Goal: Information Seeking & Learning: Learn about a topic

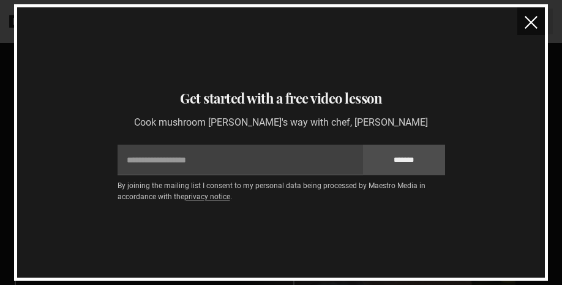
click at [528, 31] on button "close" at bounding box center [531, 21] width 28 height 28
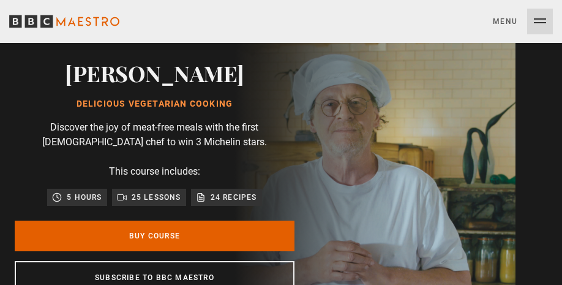
click at [528, 31] on button "Menu Close" at bounding box center [523, 22] width 60 height 26
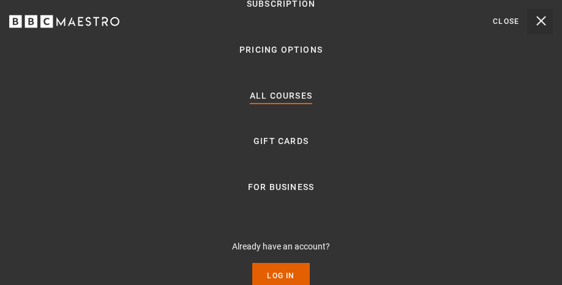
click at [283, 92] on link "All Courses" at bounding box center [281, 96] width 62 height 15
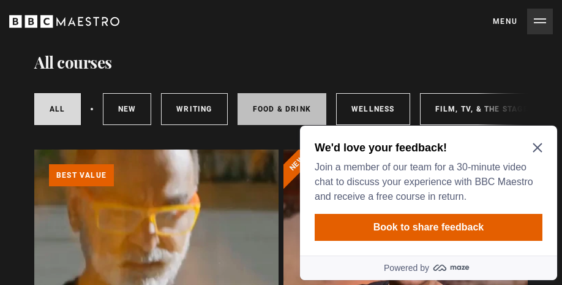
click at [298, 104] on link "Food & Drink" at bounding box center [282, 109] width 89 height 32
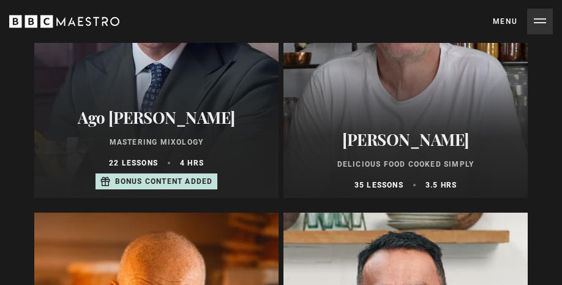
scroll to position [587, 0]
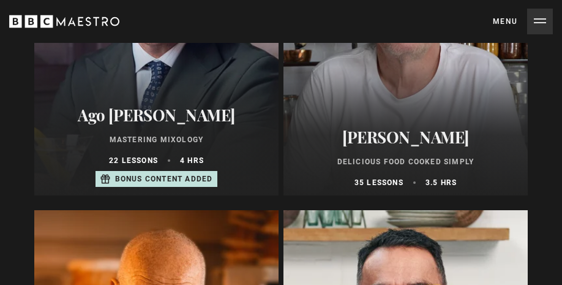
click at [443, 135] on h2 "[PERSON_NAME]" at bounding box center [406, 136] width 230 height 19
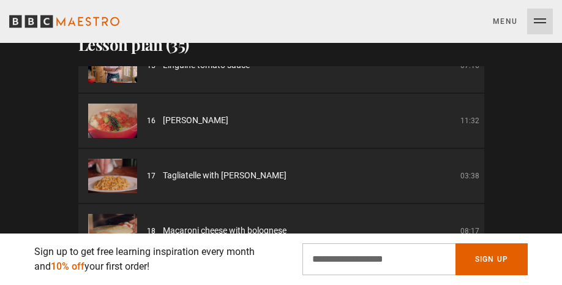
scroll to position [800, 0]
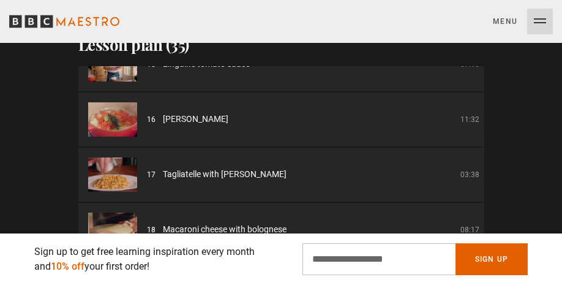
drag, startPoint x: 163, startPoint y: 130, endPoint x: 479, endPoint y: 131, distance: 315.3
click at [479, 126] on div "16 Ragu bolognese 11:32" at bounding box center [313, 119] width 332 height 13
copy div "Ragu bolognese 11:32"
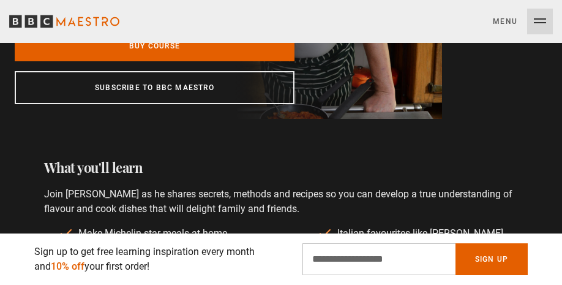
scroll to position [189, 0]
